Goal: Find specific page/section: Find specific page/section

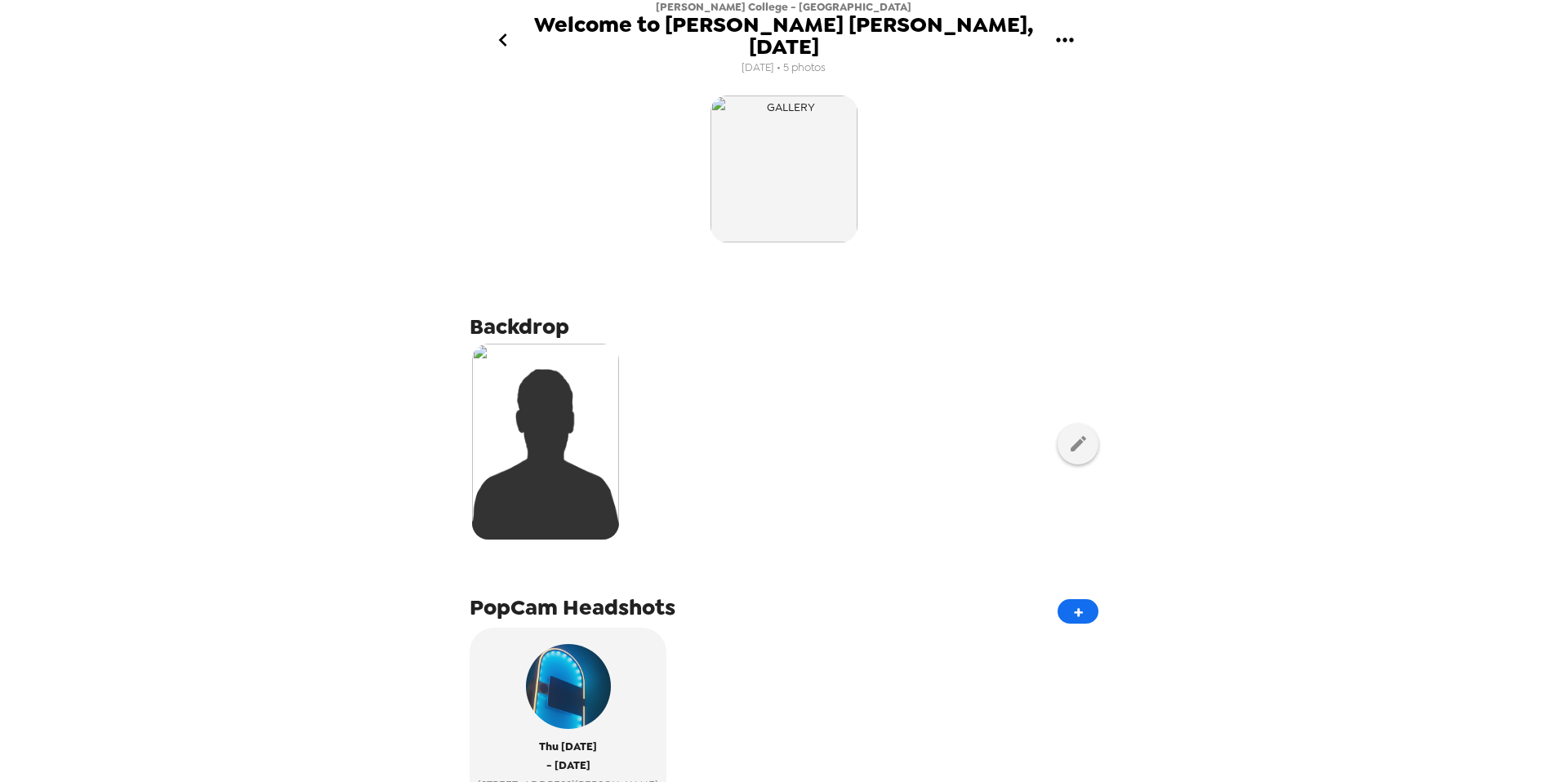
click at [510, 32] on icon "go back" at bounding box center [502, 39] width 26 height 26
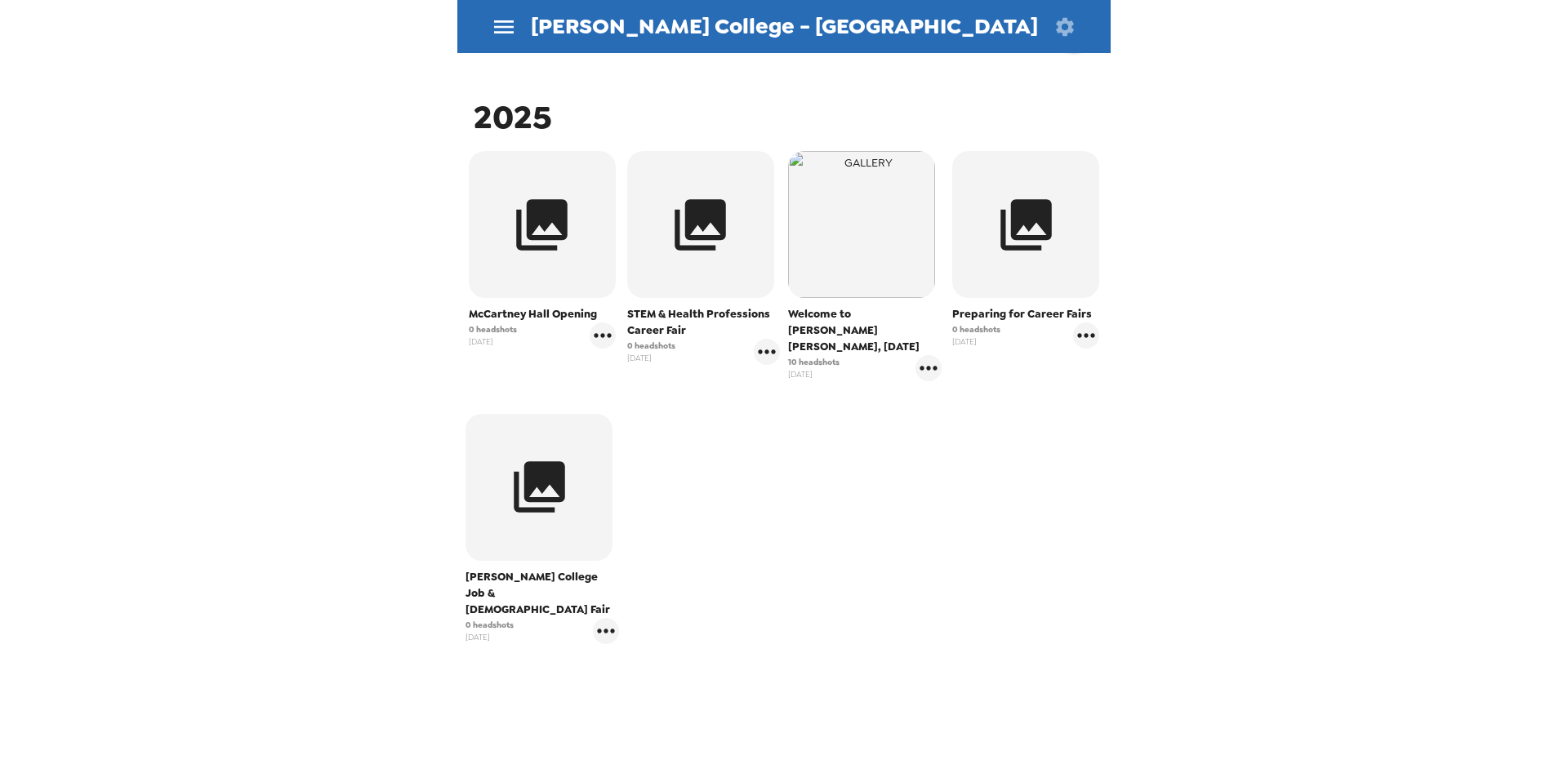
scroll to position [242, 0]
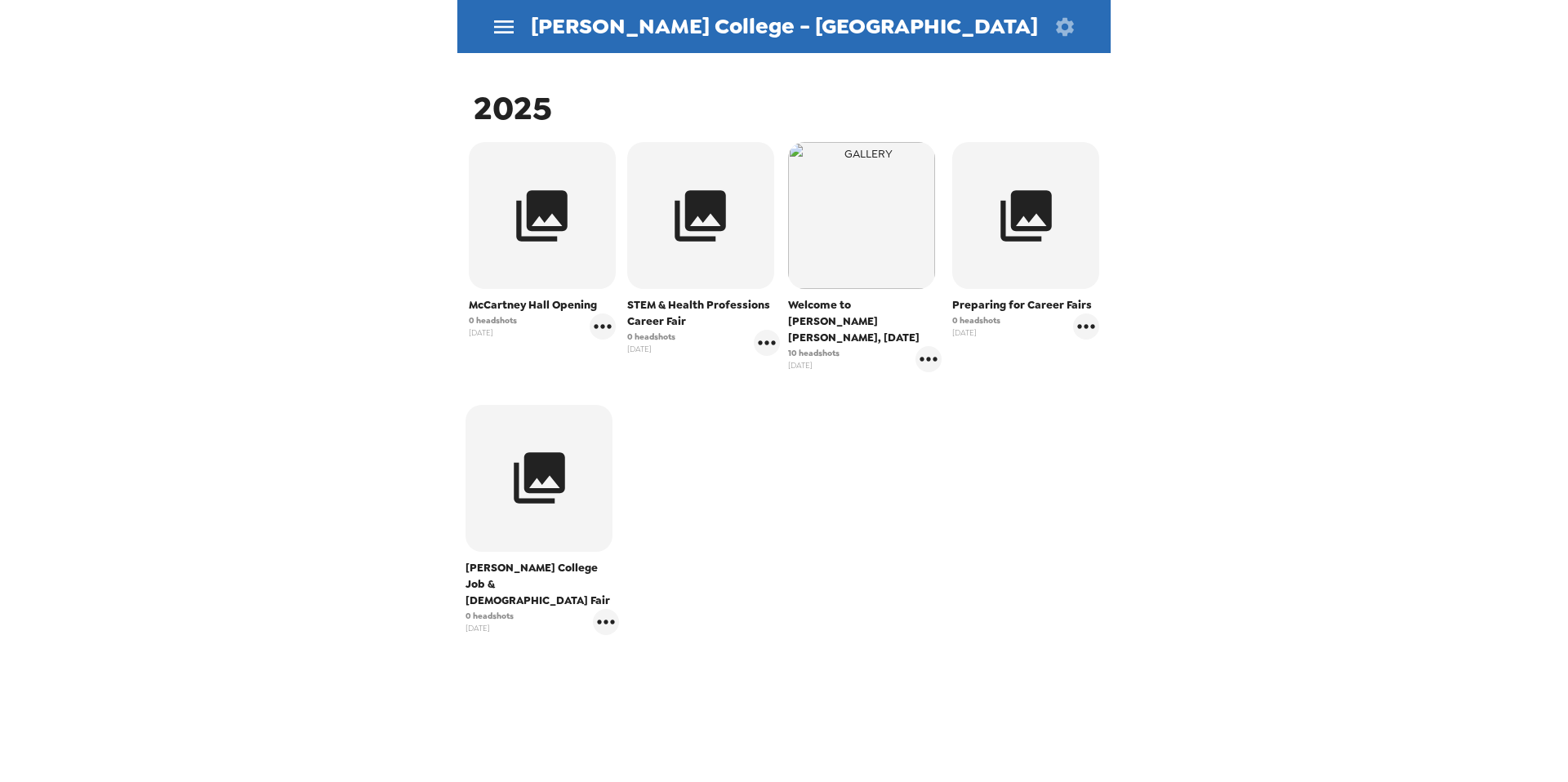
click at [866, 293] on div "Welcome to [PERSON_NAME] [PERSON_NAME], [DATE] headshots [DATE]" at bounding box center [864, 257] width 153 height 231
click at [928, 349] on icon "gallery menu" at bounding box center [928, 359] width 26 height 26
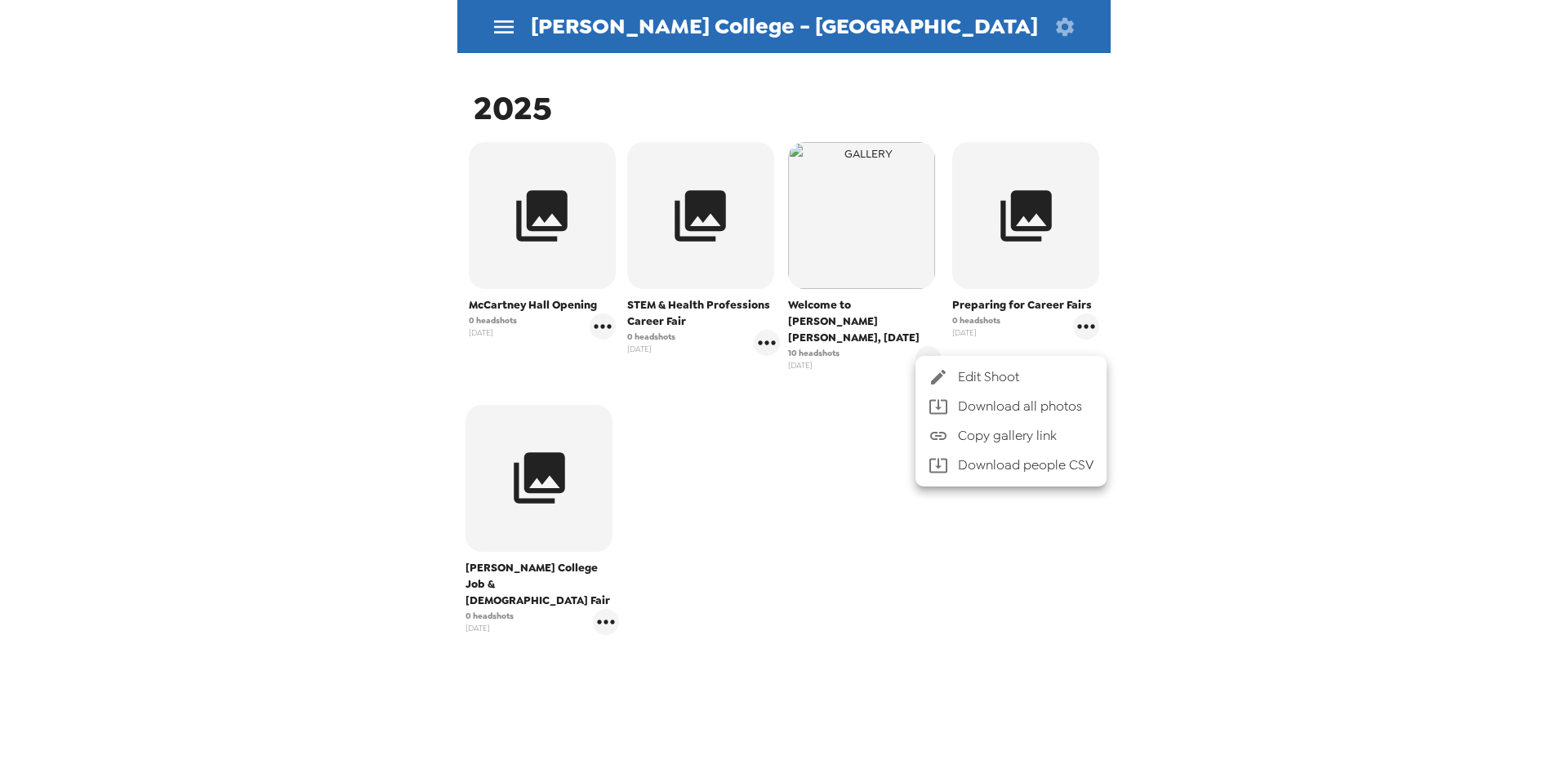
click at [928, 343] on div at bounding box center [784, 391] width 1568 height 782
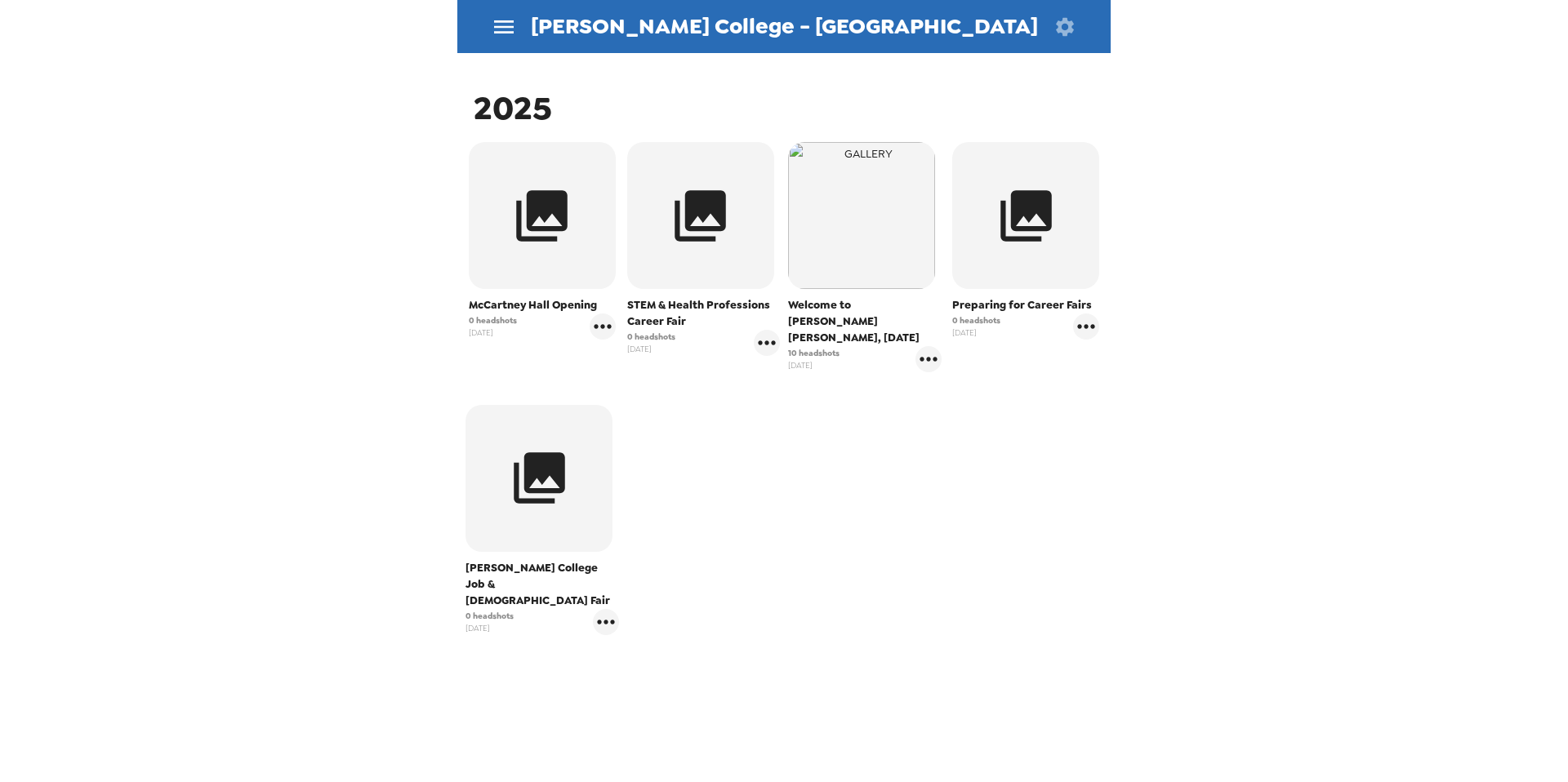
click at [872, 286] on img "button" at bounding box center [862, 216] width 147 height 147
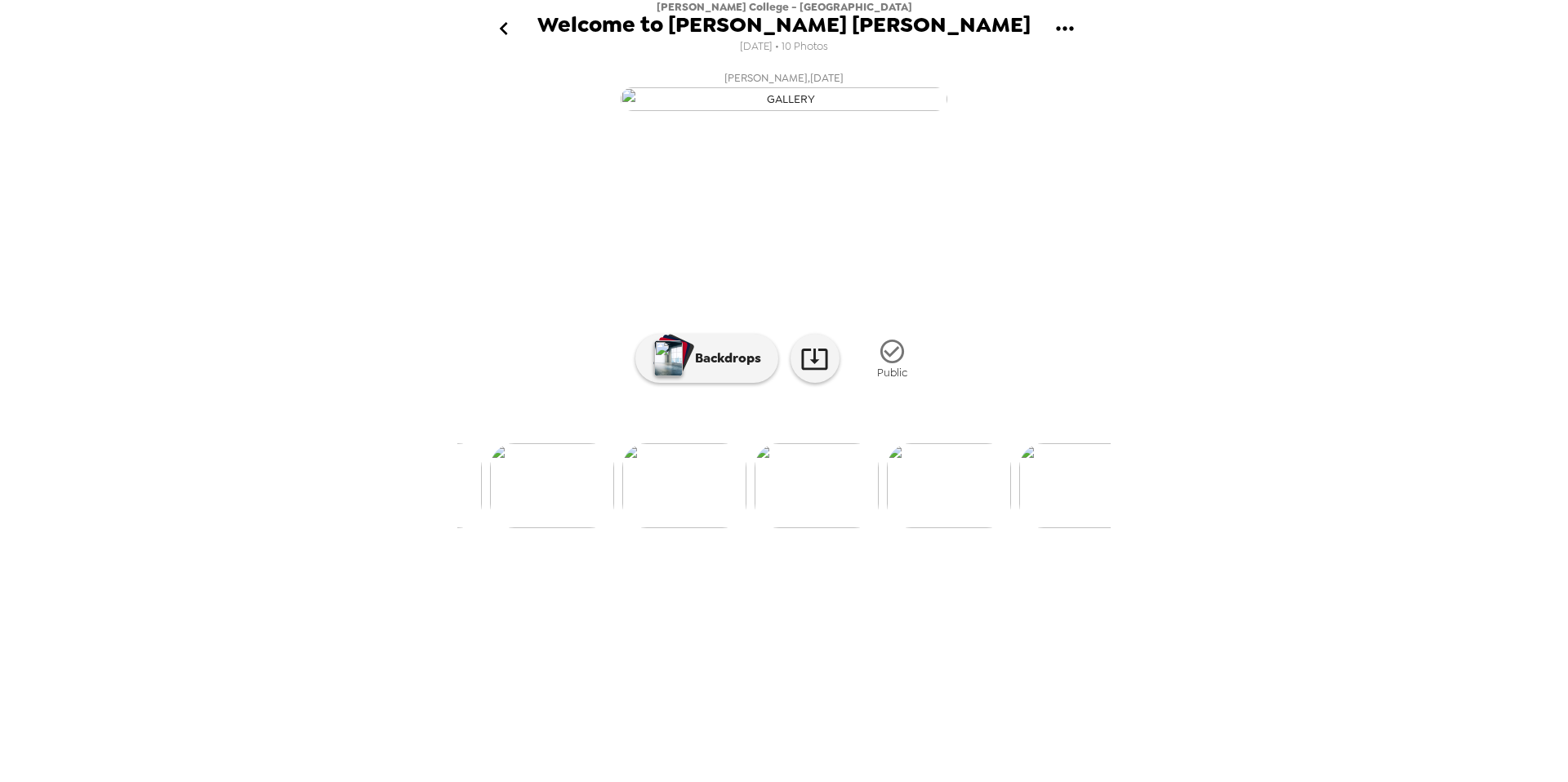
scroll to position [0, 620]
click at [718, 529] on img at bounding box center [693, 486] width 125 height 85
click at [1065, 26] on icon "gallery menu" at bounding box center [1064, 28] width 17 height 4
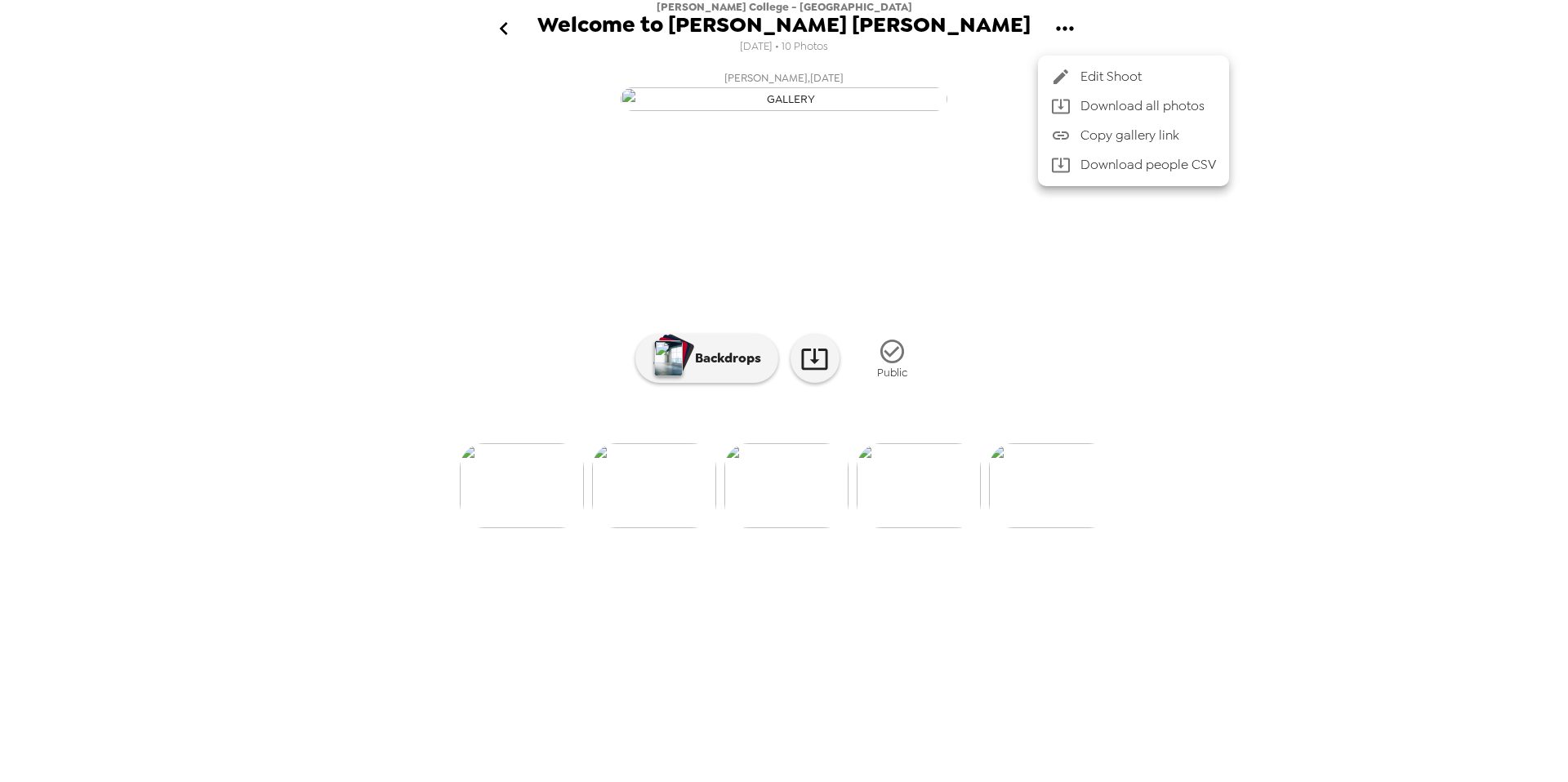
click at [1038, 490] on div at bounding box center [784, 391] width 1568 height 782
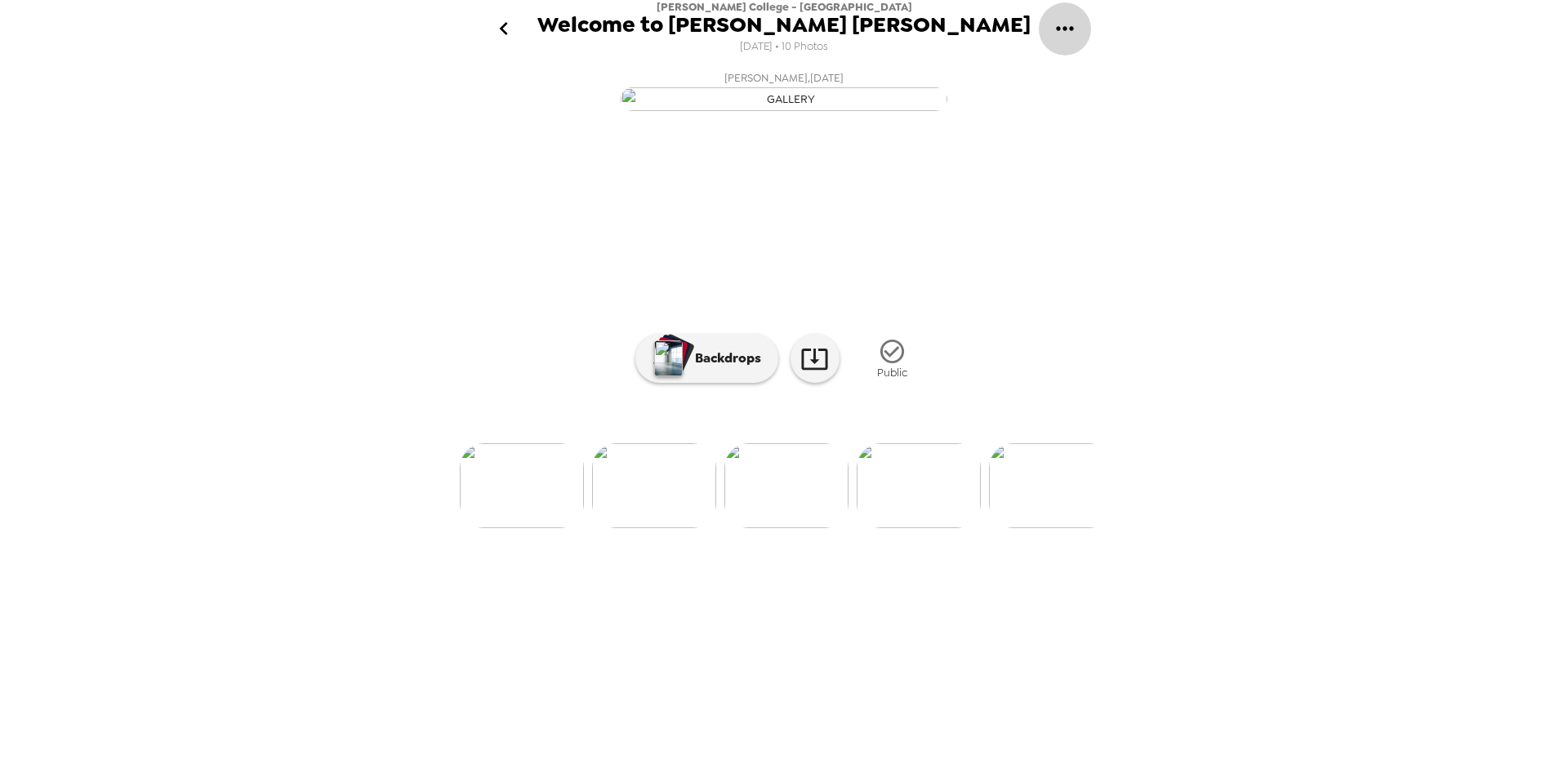
click at [1077, 25] on button "gallery menu" at bounding box center [1065, 28] width 53 height 53
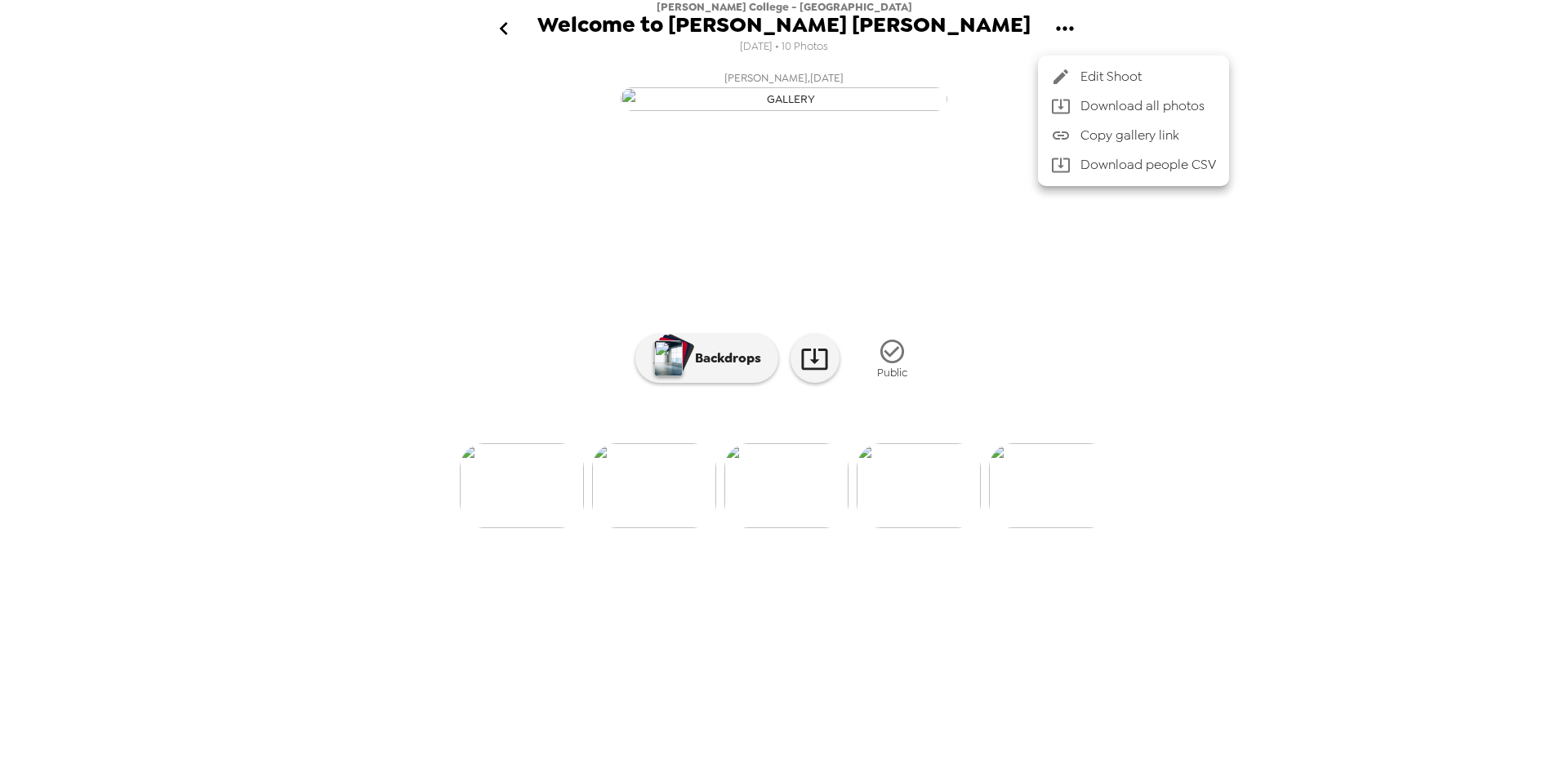
click at [870, 339] on div at bounding box center [784, 391] width 1568 height 782
click at [889, 366] on icon "button" at bounding box center [892, 351] width 28 height 28
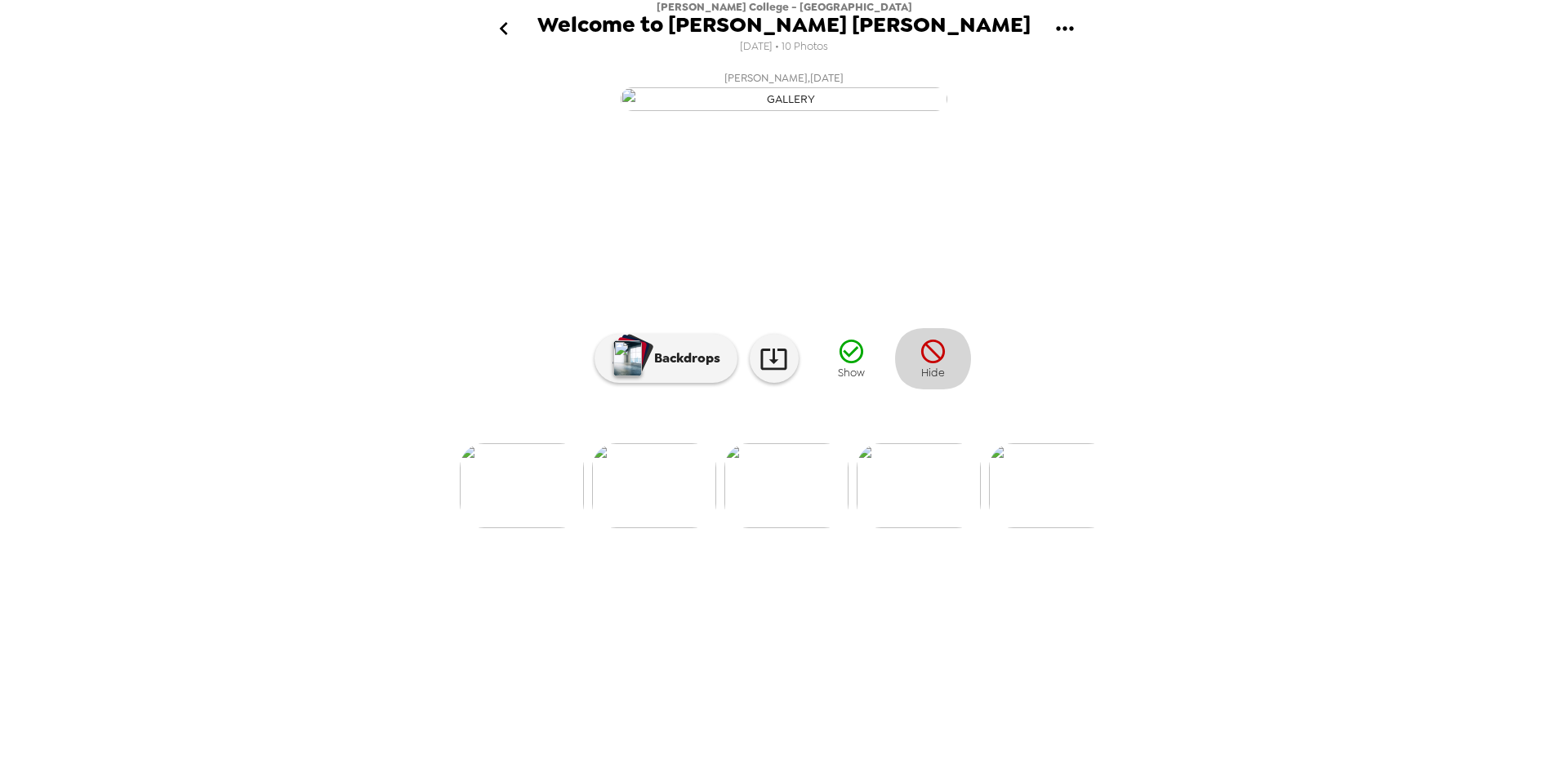
click at [925, 366] on icon "button" at bounding box center [932, 351] width 28 height 28
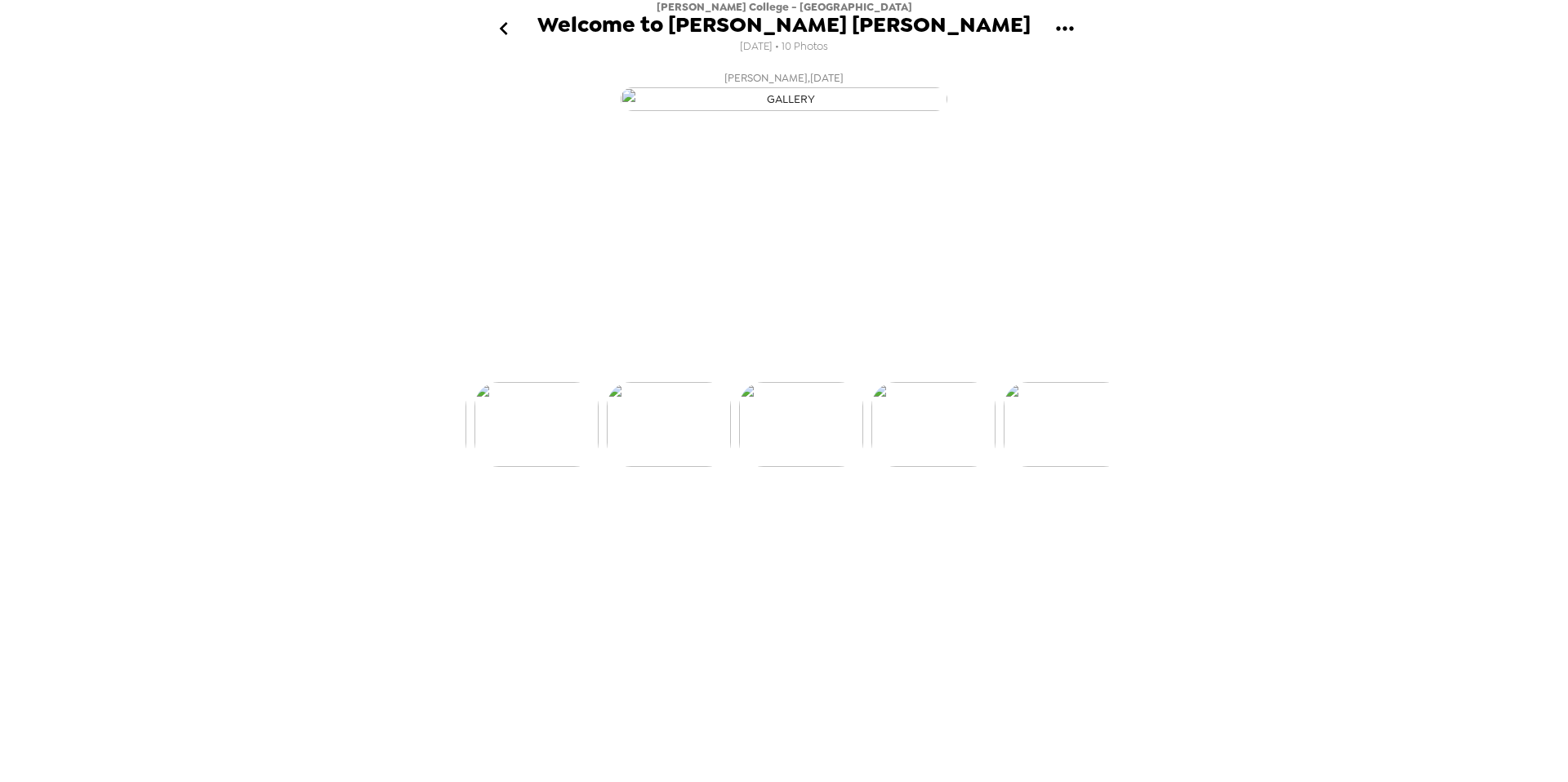
scroll to position [0, 658]
click at [676, 529] on img at bounding box center [654, 486] width 125 height 85
click at [923, 529] on img at bounding box center [918, 486] width 125 height 85
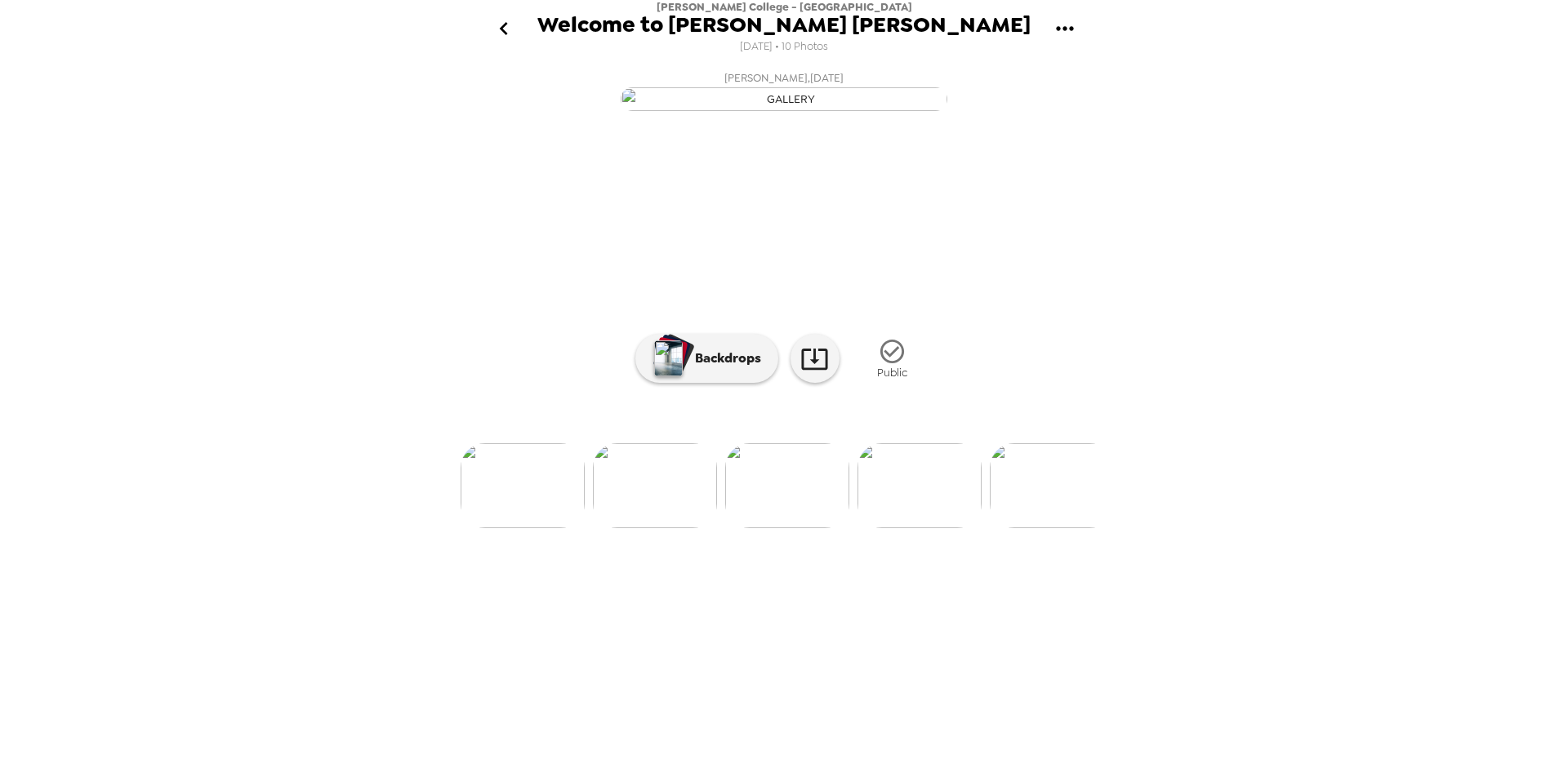
drag, startPoint x: 919, startPoint y: 647, endPoint x: 853, endPoint y: 649, distance: 66.0
click at [919, 529] on img at bounding box center [919, 486] width 125 height 85
click at [699, 529] on img at bounding box center [654, 486] width 125 height 85
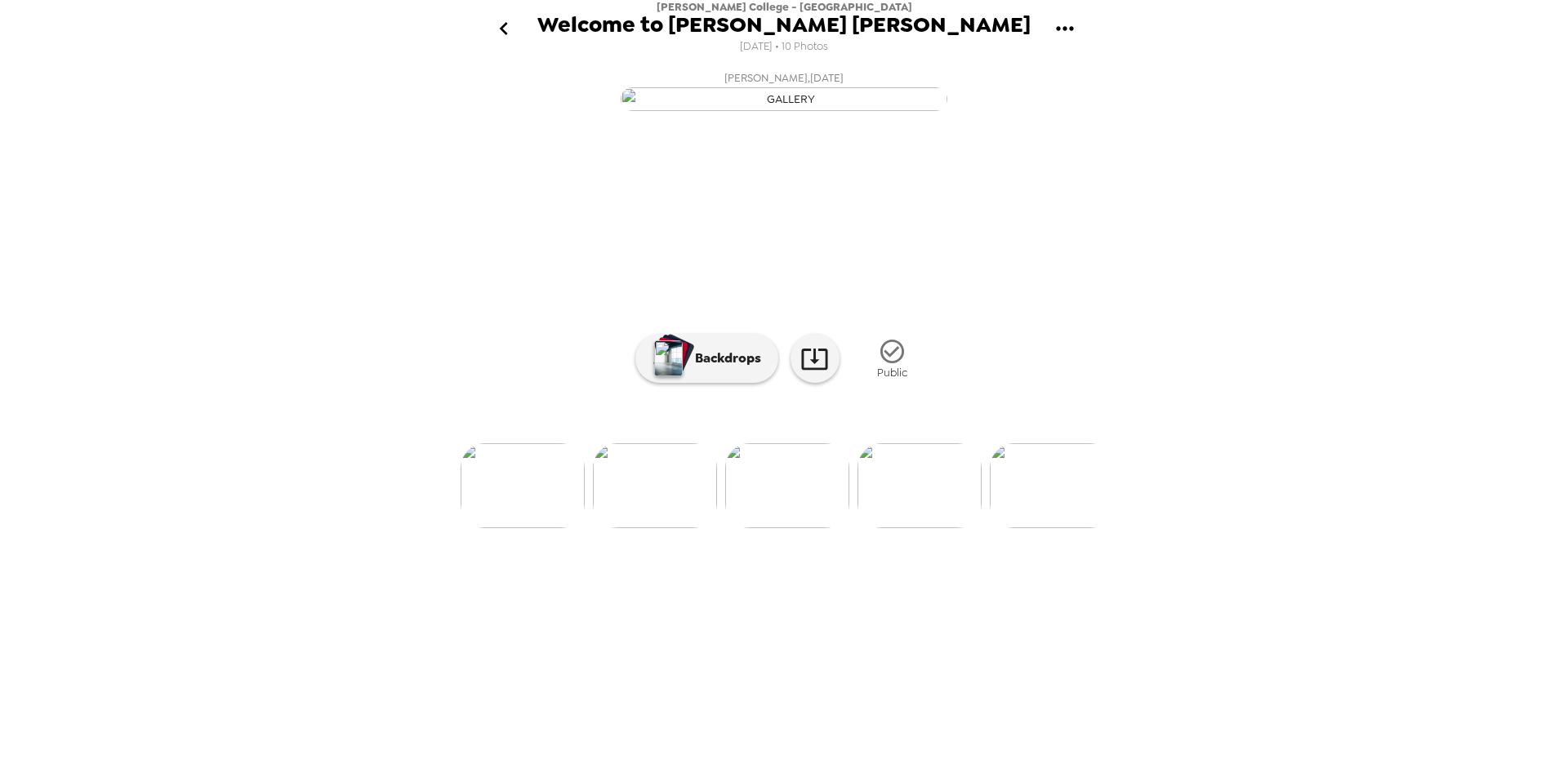
click at [681, 529] on img at bounding box center [654, 486] width 125 height 85
click at [504, 31] on icon "go back" at bounding box center [503, 28] width 26 height 26
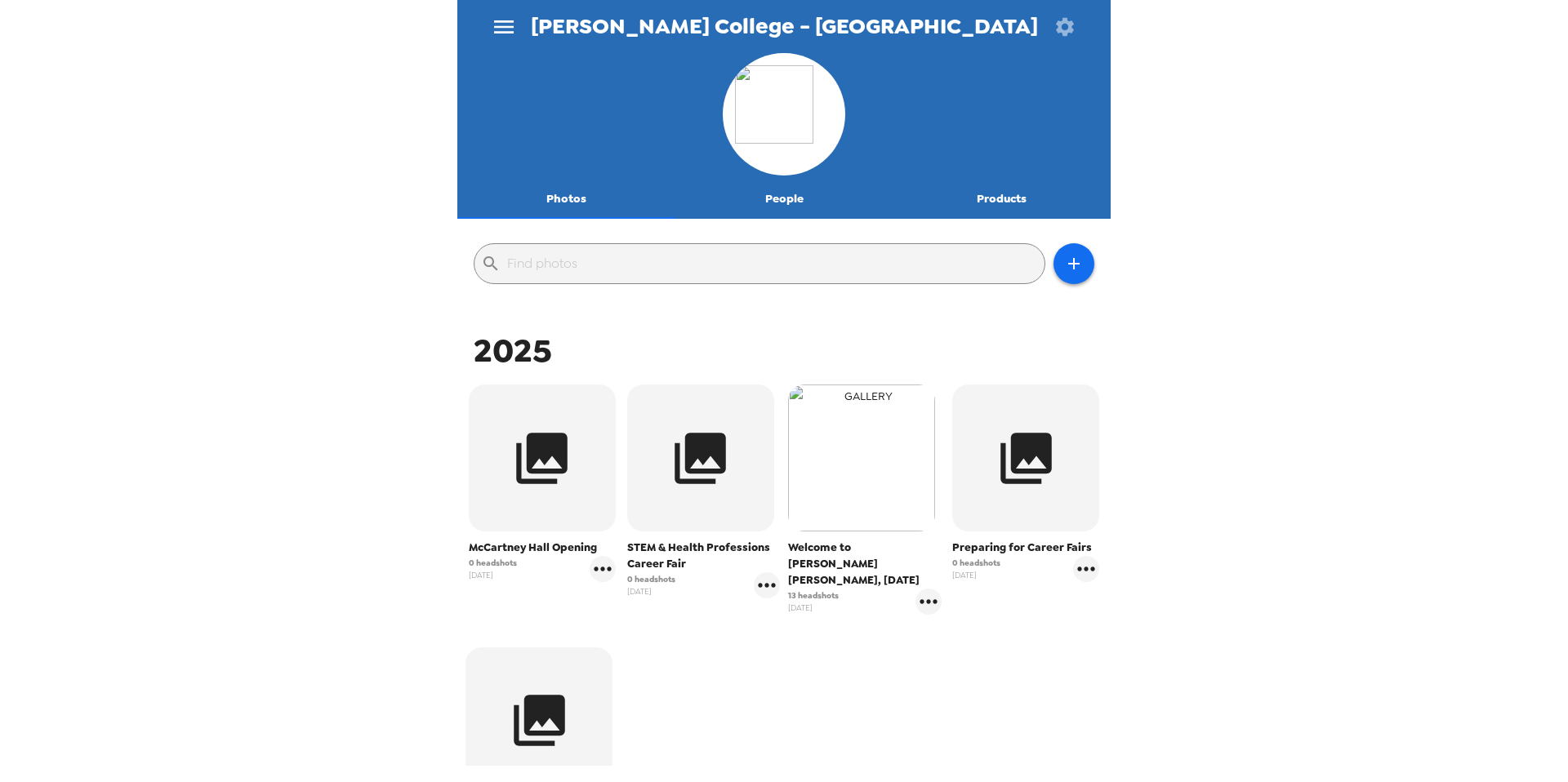
click at [914, 445] on img "button" at bounding box center [862, 458] width 147 height 147
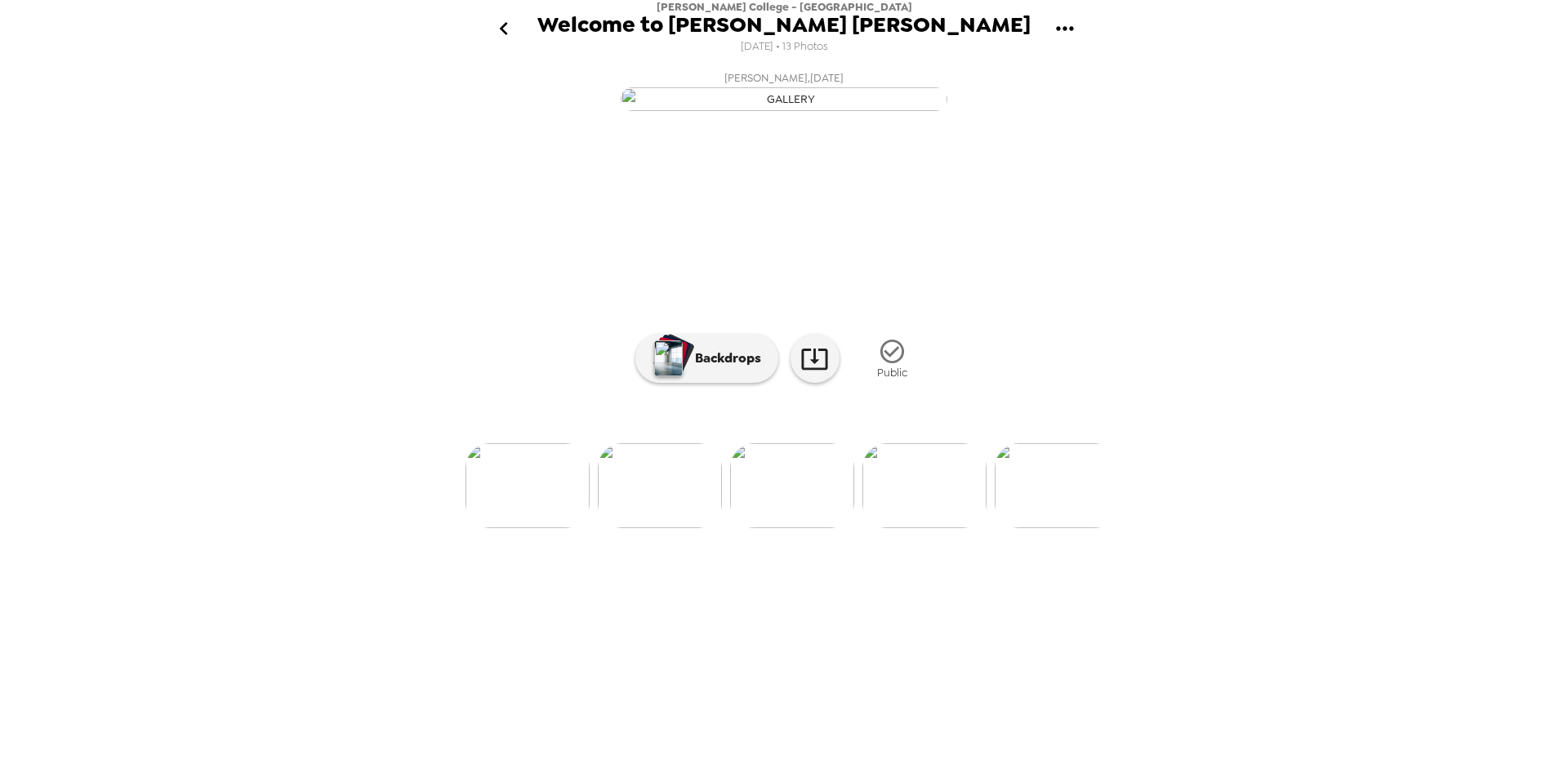
scroll to position [0, 792]
click at [908, 529] on img at bounding box center [918, 486] width 125 height 85
click at [807, 370] on icon at bounding box center [814, 359] width 26 height 22
